Goal: Check status: Check status

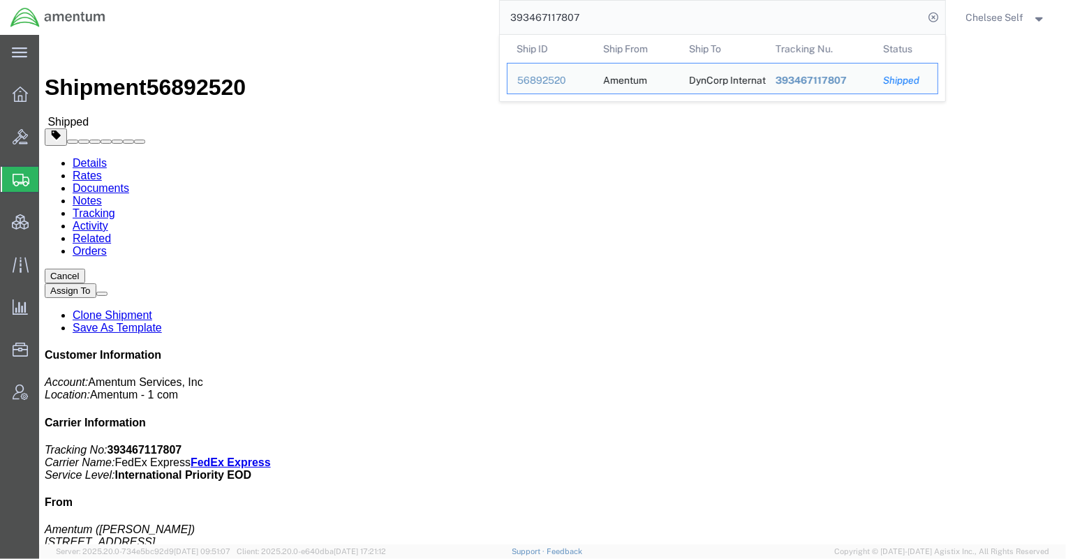
drag, startPoint x: 606, startPoint y: 24, endPoint x: 412, endPoint y: 10, distance: 195.3
click at [412, 10] on div "393467117807 Ship ID Ship From Ship To Tracking Nu. Status Ship ID 56892520 Shi…" at bounding box center [530, 17] width 829 height 35
paste input "119543779"
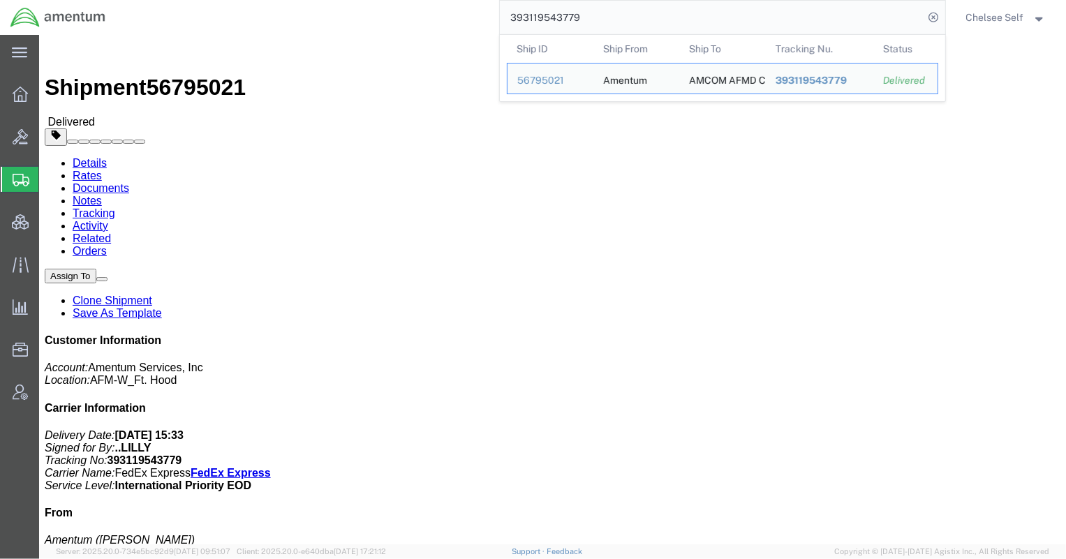
drag, startPoint x: 597, startPoint y: 17, endPoint x: 362, endPoint y: -4, distance: 235.5
click at [362, 0] on html "main_menu Created with Sketch. Collapse Menu Overview Bids Shipments Shipment M…" at bounding box center [533, 279] width 1066 height 559
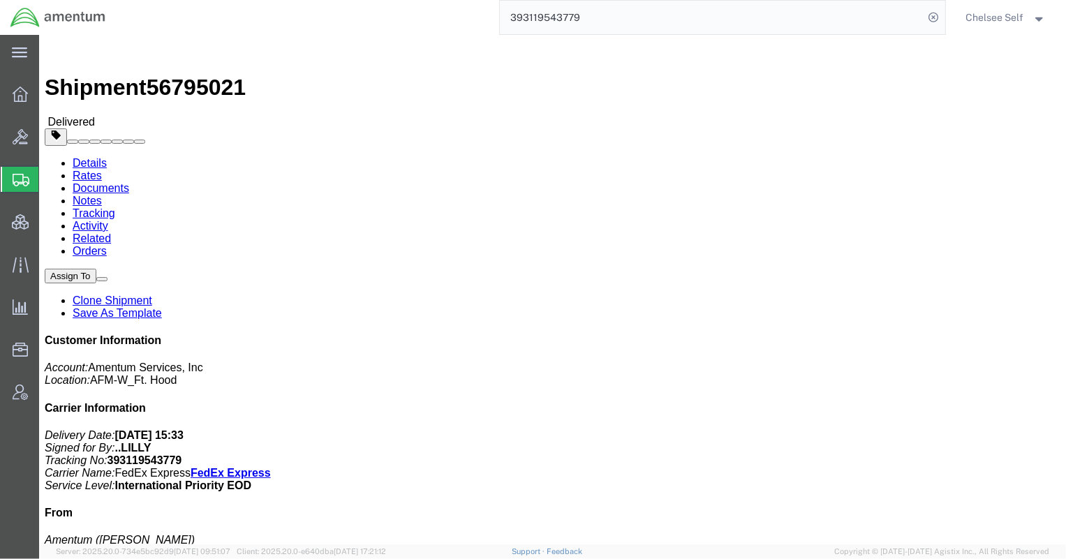
paste input "440062198690"
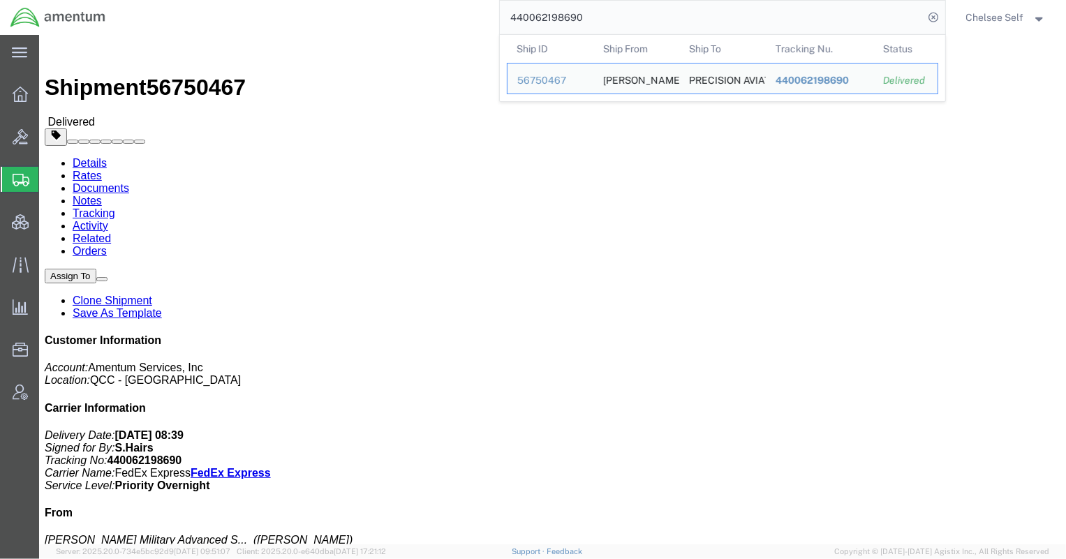
click div "Shipment Detail Ship From [PERSON_NAME] Military Advanced Systems ([PERSON_NAME…"
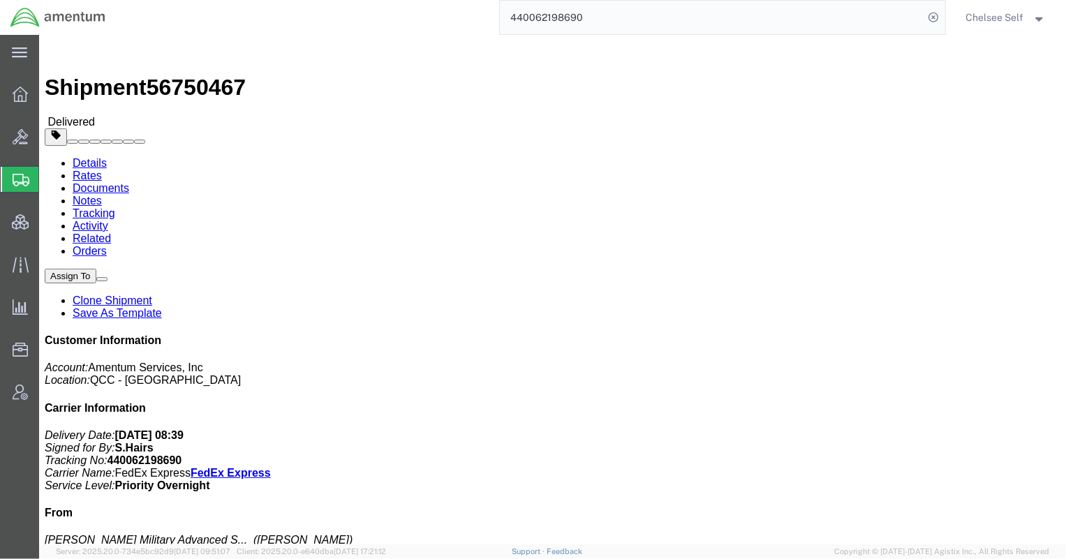
click b "440062198690"
copy b "440062198690"
drag, startPoint x: 602, startPoint y: 16, endPoint x: 362, endPoint y: 8, distance: 240.2
click at [362, 8] on div "440062198690" at bounding box center [530, 17] width 829 height 35
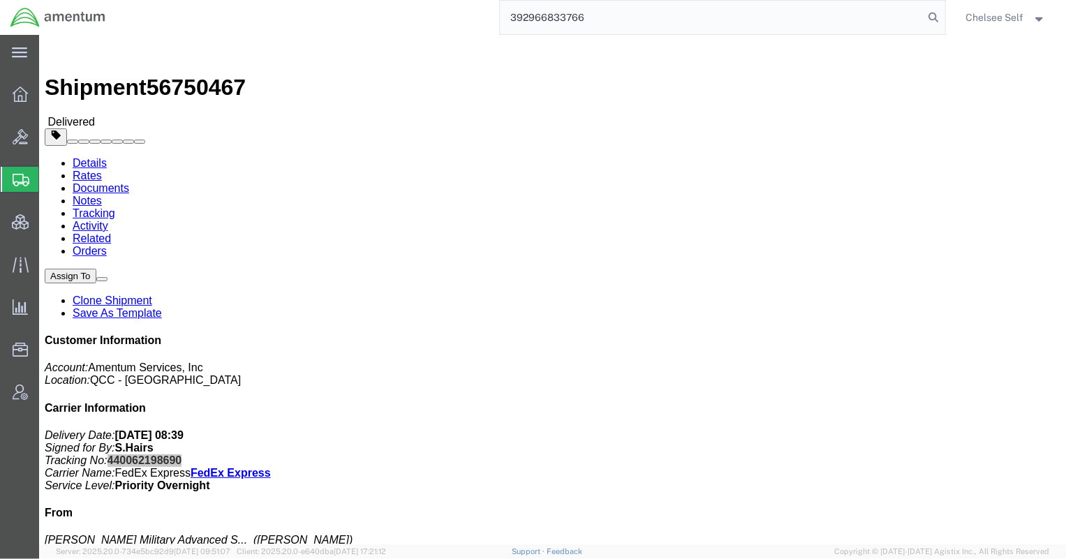
type input "392966833766"
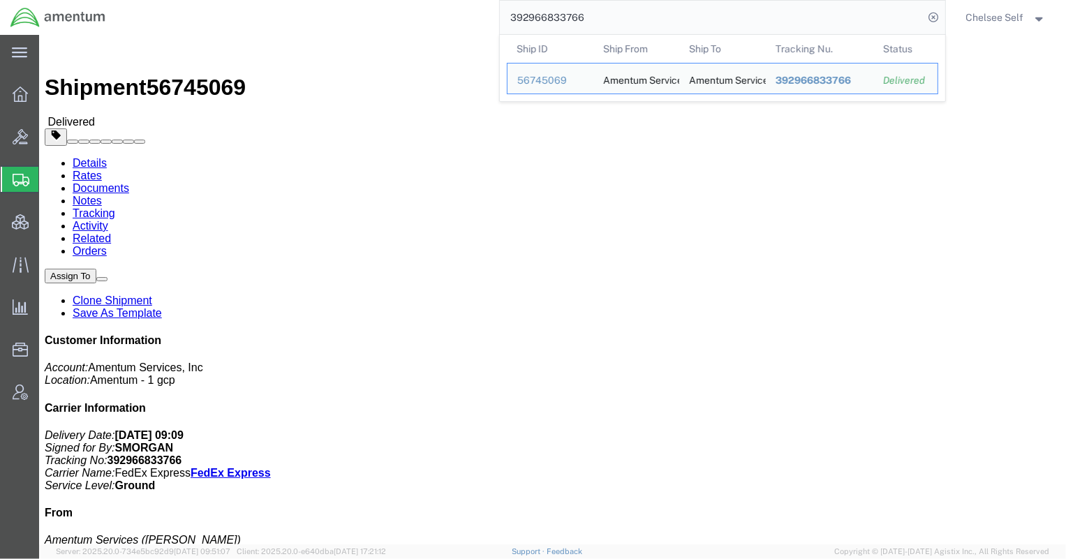
drag, startPoint x: 593, startPoint y: 20, endPoint x: 426, endPoint y: 4, distance: 166.8
click at [427, 4] on div "392966833766 Ship ID Ship From Ship To Tracking Nu. Status Ship ID 56745069 Shi…" at bounding box center [530, 17] width 829 height 35
